Goal: Task Accomplishment & Management: Use online tool/utility

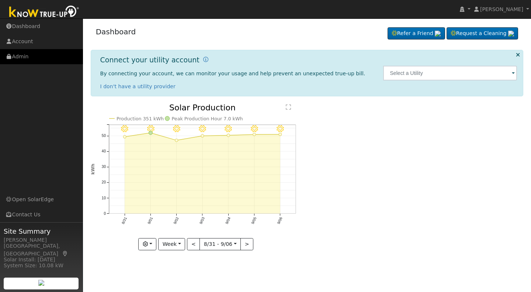
click at [18, 59] on link "Admin" at bounding box center [41, 56] width 83 height 15
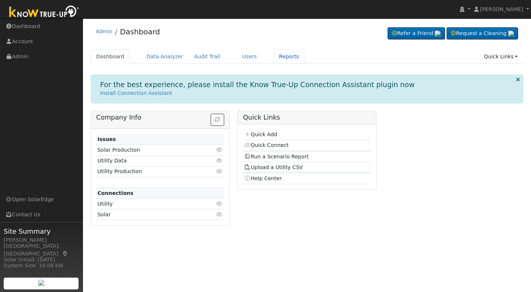
click at [273, 55] on link "Reports" at bounding box center [288, 57] width 31 height 14
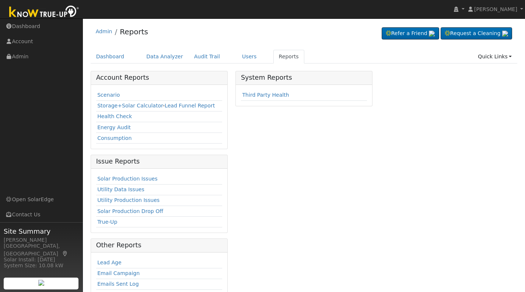
click at [273, 55] on link "Reports" at bounding box center [288, 57] width 31 height 14
click at [107, 93] on link "Scenario" at bounding box center [108, 95] width 22 height 6
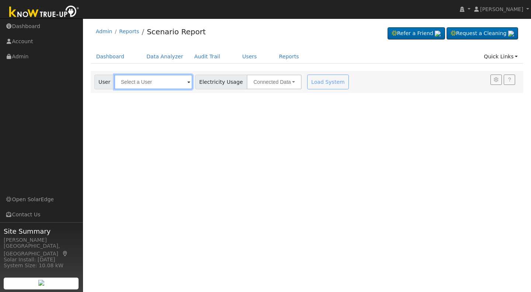
click at [123, 79] on input "text" at bounding box center [153, 81] width 78 height 15
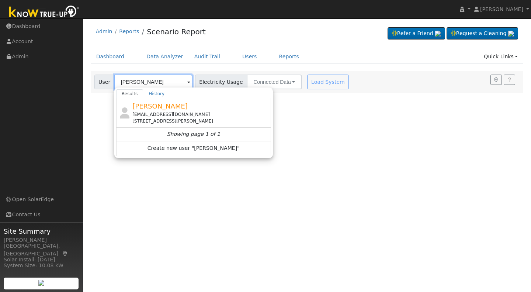
type input "[PERSON_NAME]"
click at [165, 115] on div "[EMAIL_ADDRESS][DOMAIN_NAME]" at bounding box center [200, 114] width 137 height 7
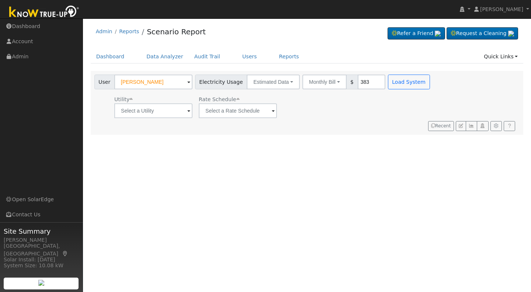
click at [187, 112] on span at bounding box center [188, 111] width 3 height 8
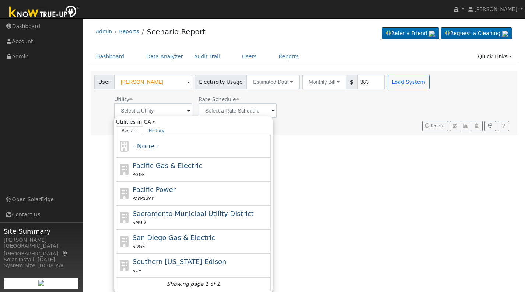
click at [172, 167] on span "Pacific Gas & Electric" at bounding box center [168, 165] width 70 height 8
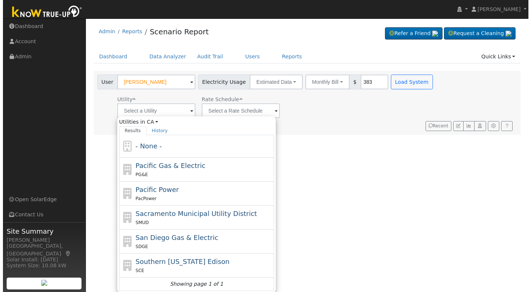
type input "Pacific Gas & Electric"
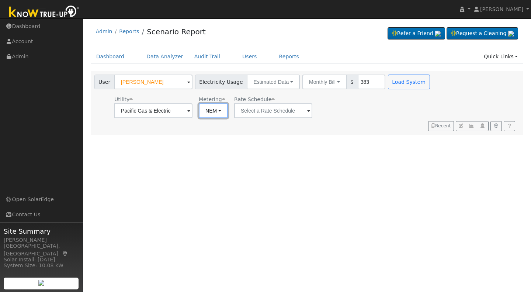
click at [222, 106] on button "NEM" at bounding box center [213, 110] width 29 height 15
click at [208, 143] on ul "NEM NBT" at bounding box center [223, 132] width 52 height 27
click at [307, 112] on span at bounding box center [308, 111] width 3 height 8
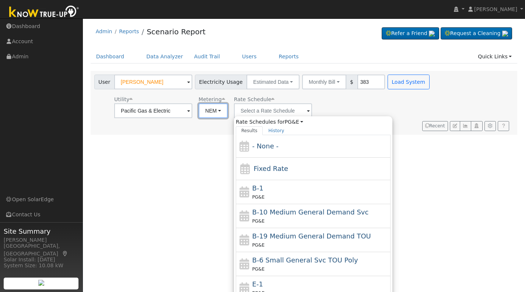
click at [218, 111] on button "NEM" at bounding box center [213, 110] width 29 height 15
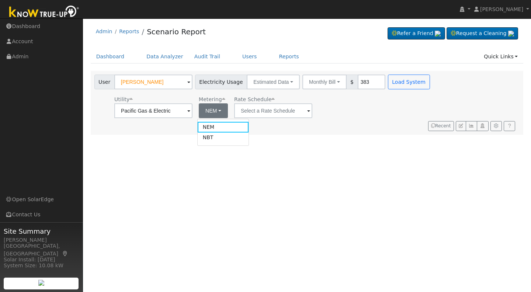
click at [205, 140] on link "NBT" at bounding box center [223, 137] width 51 height 10
type input "E-ELEC"
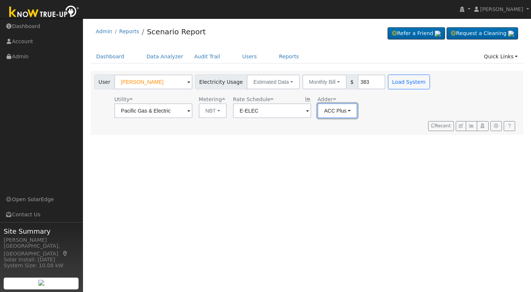
click at [345, 113] on button "ACC Plus" at bounding box center [337, 110] width 40 height 15
click at [324, 149] on link "SB-535" at bounding box center [340, 148] width 51 height 10
click at [384, 126] on div "User Profile First name Last name Email Email Notifications No Emails No Emails…" at bounding box center [307, 154] width 448 height 273
click at [391, 83] on button "Load System" at bounding box center [409, 81] width 42 height 15
